Goal: Communication & Community: Answer question/provide support

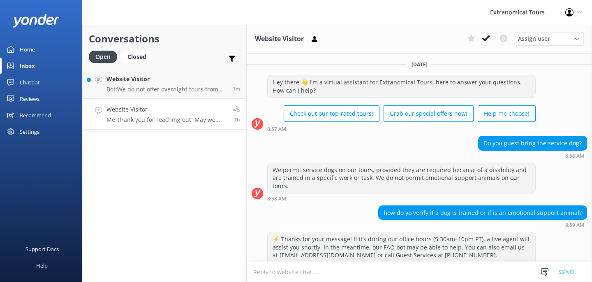
scroll to position [91, 0]
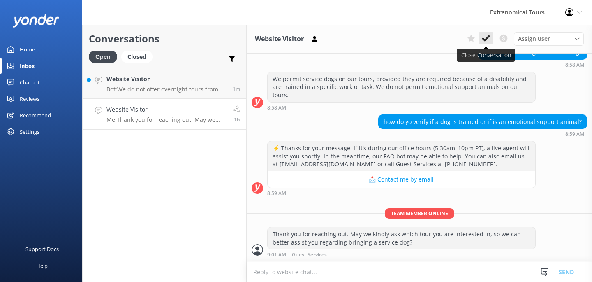
click at [484, 39] on use at bounding box center [486, 38] width 8 height 7
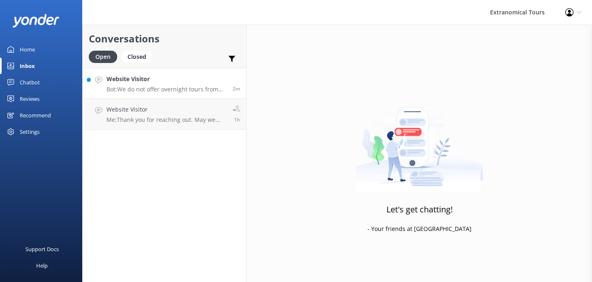
click at [172, 79] on h4 "Website Visitor" at bounding box center [167, 78] width 120 height 9
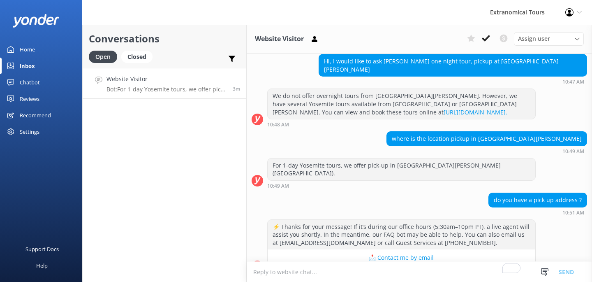
scroll to position [82, 0]
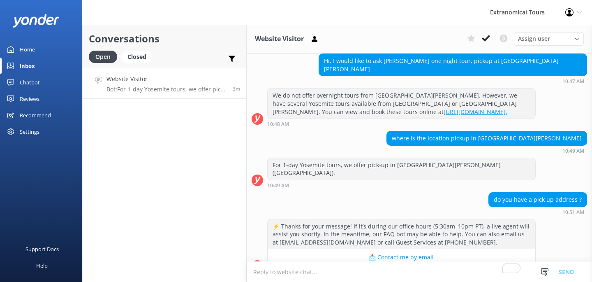
click at [338, 273] on textarea "To enrich screen reader interactions, please activate Accessibility in Grammarl…" at bounding box center [419, 272] width 345 height 20
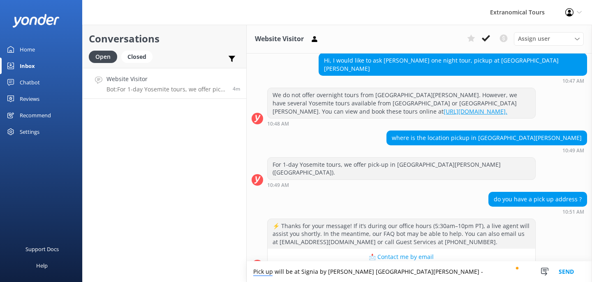
paste textarea "[STREET_ADDRESS]"
type textarea "Pick up will be at Signia by [GEOGRAPHIC_DATA][PERSON_NAME] -[STREET_ADDRESS]"
click at [565, 272] on button "Send" at bounding box center [566, 271] width 31 height 21
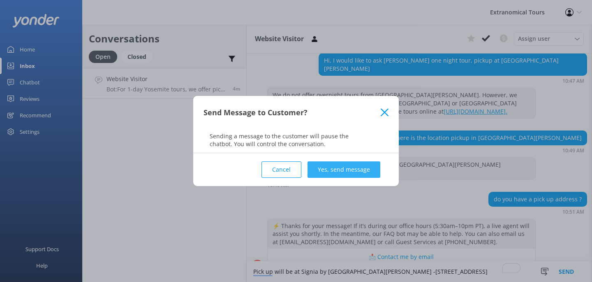
click at [338, 168] on button "Yes, send message" at bounding box center [344, 169] width 73 height 16
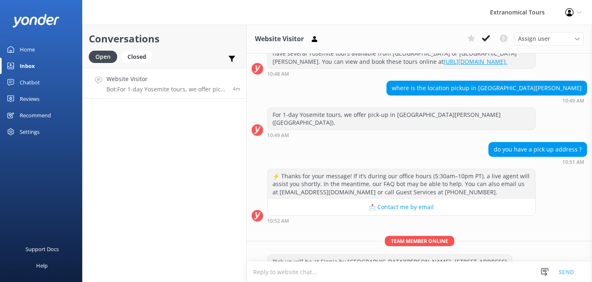
scroll to position [136, 0]
